Goal: Task Accomplishment & Management: Use online tool/utility

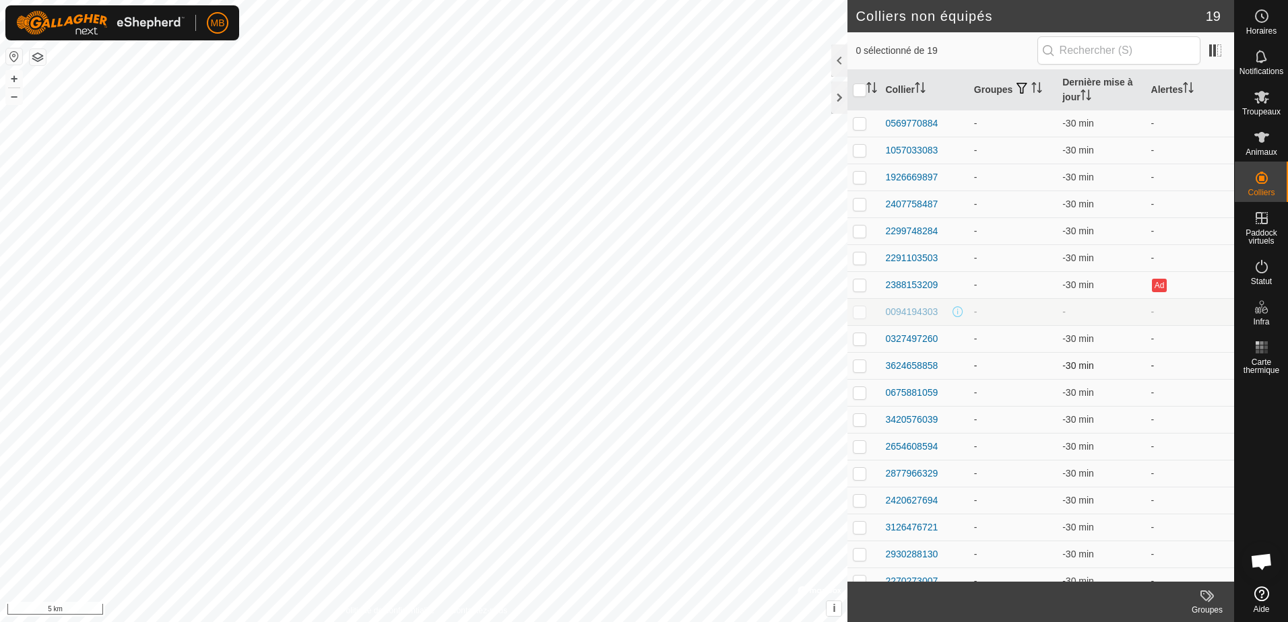
scroll to position [40, 0]
click at [908, 269] on div "0094194303" at bounding box center [911, 272] width 53 height 14
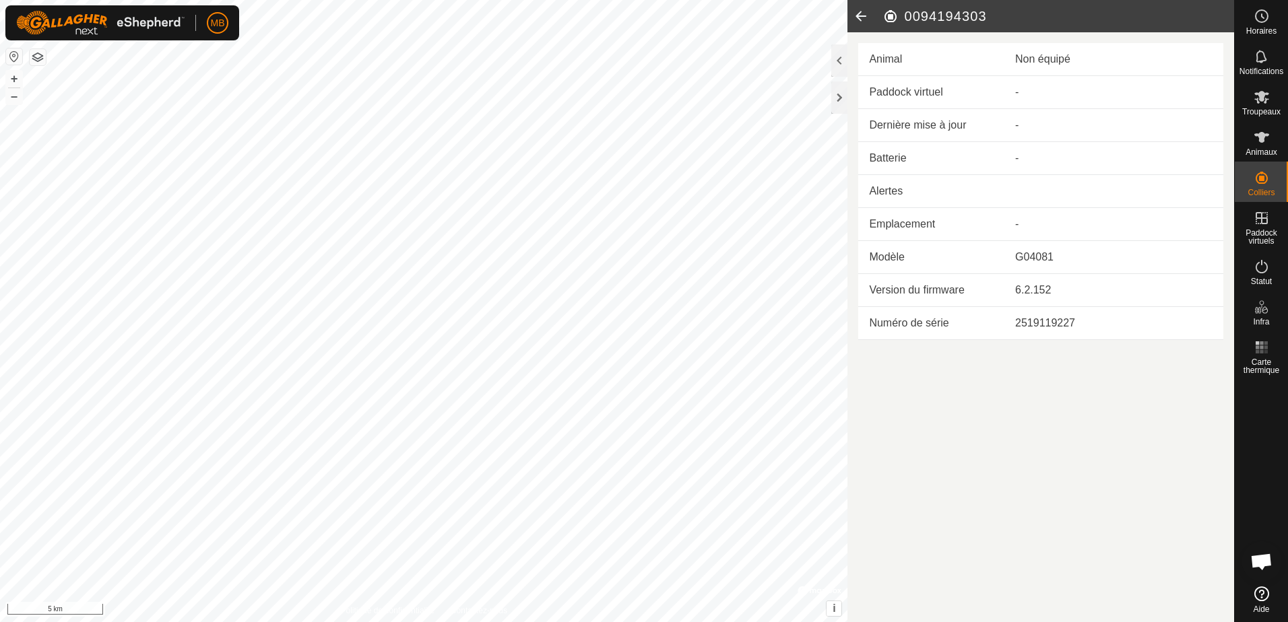
click at [860, 14] on icon at bounding box center [860, 16] width 27 height 32
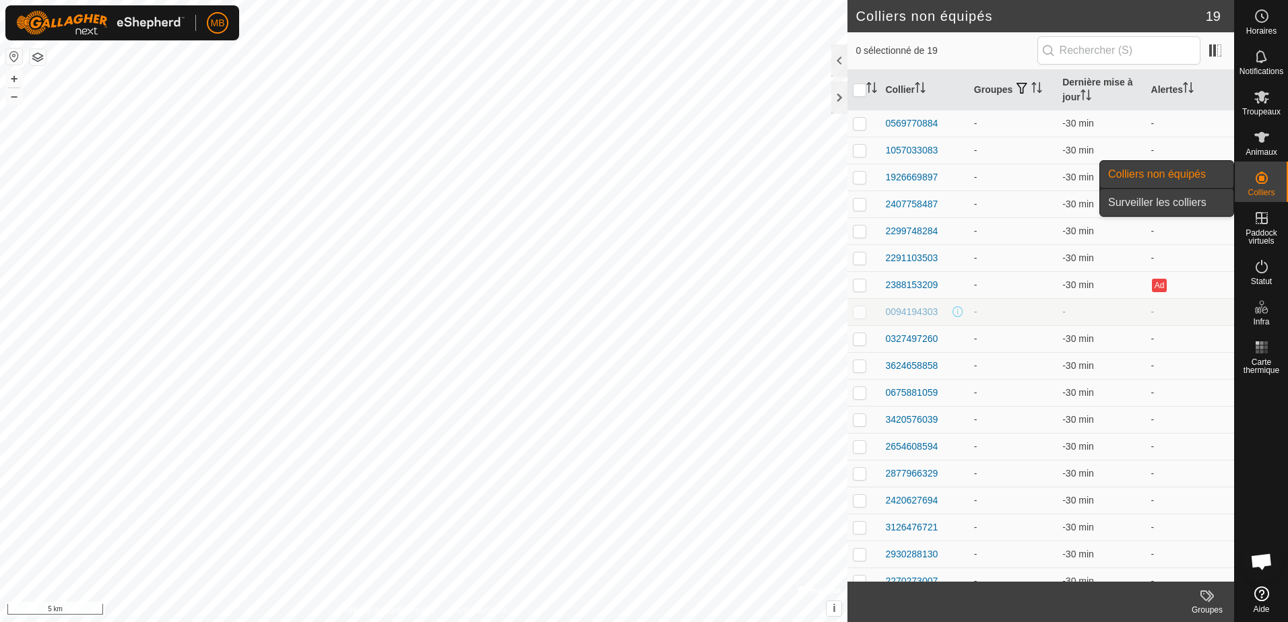
click at [1139, 207] on link "Surveiller les colliers" at bounding box center [1166, 202] width 133 height 27
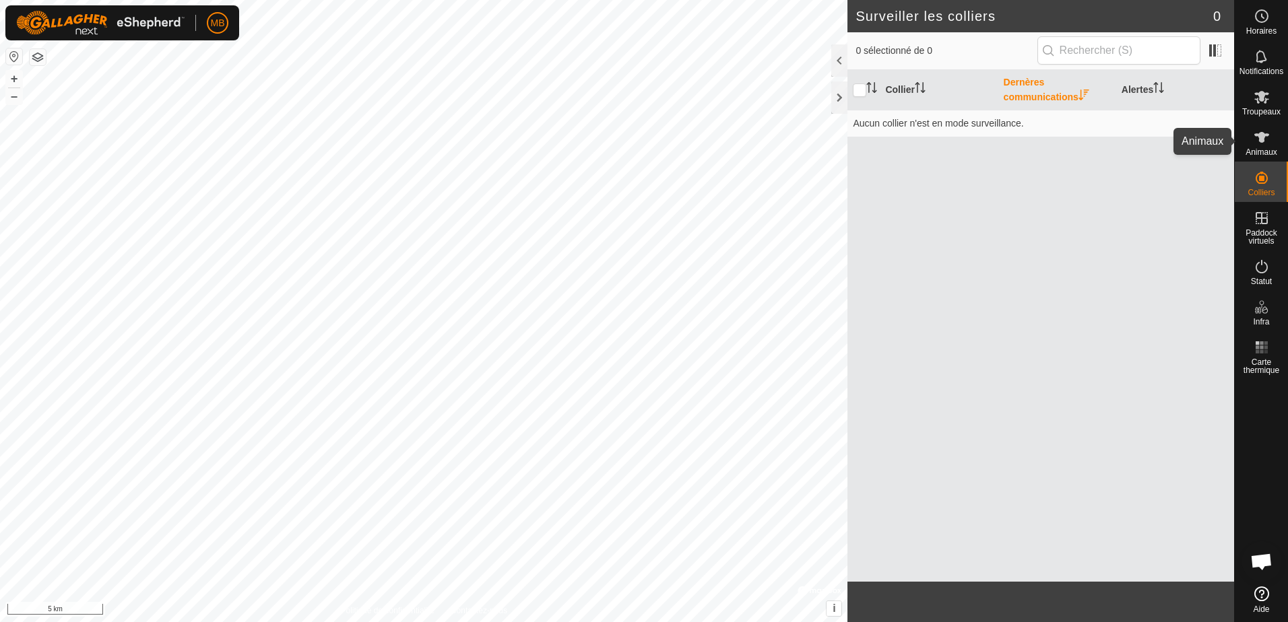
click at [1257, 139] on icon at bounding box center [1262, 137] width 16 height 16
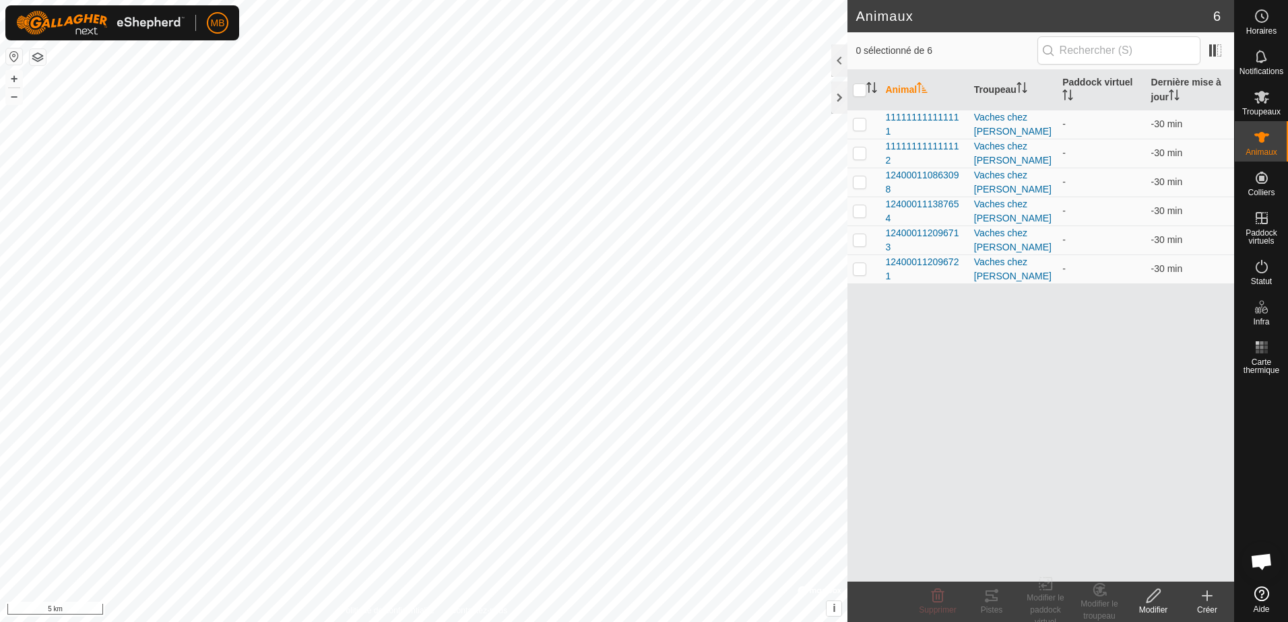
click at [1209, 595] on icon at bounding box center [1207, 596] width 16 height 16
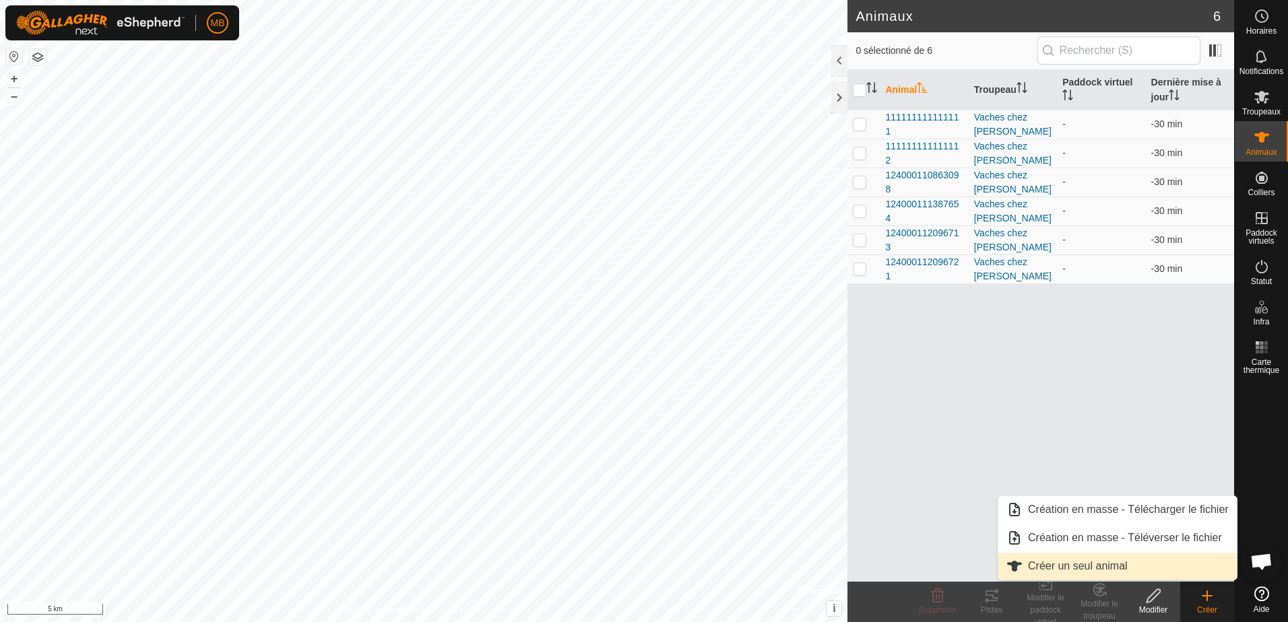
click at [1050, 565] on link "Créer un seul animal" at bounding box center [1117, 566] width 238 height 27
